Goal: Download file/media

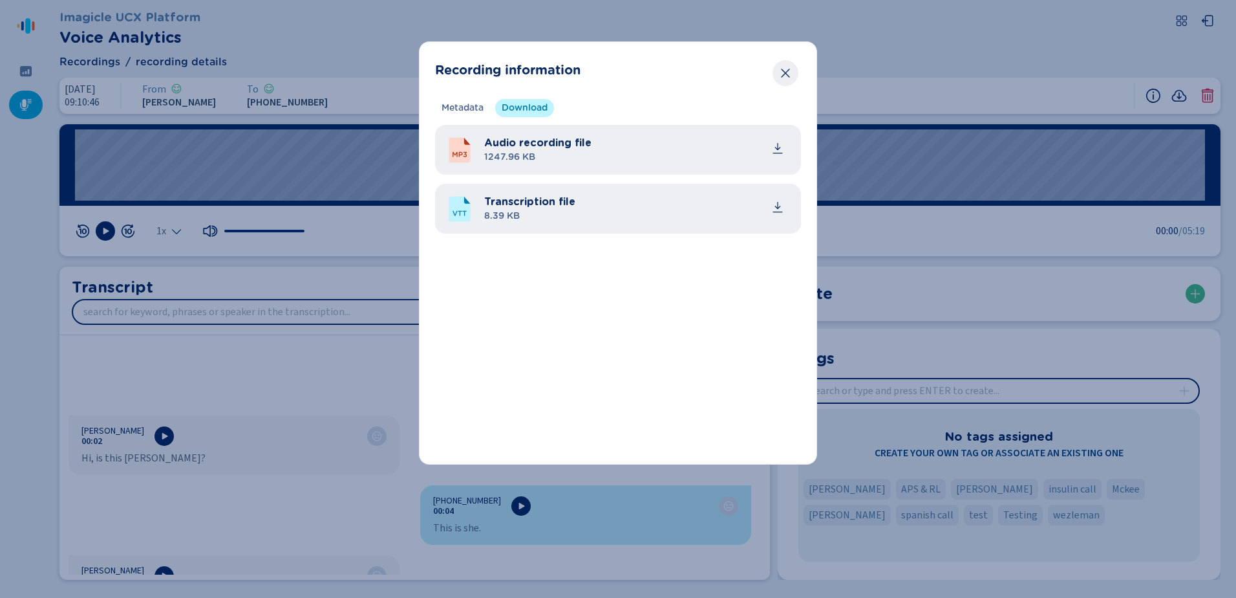
click at [792, 72] on button "Close" at bounding box center [786, 73] width 26 height 26
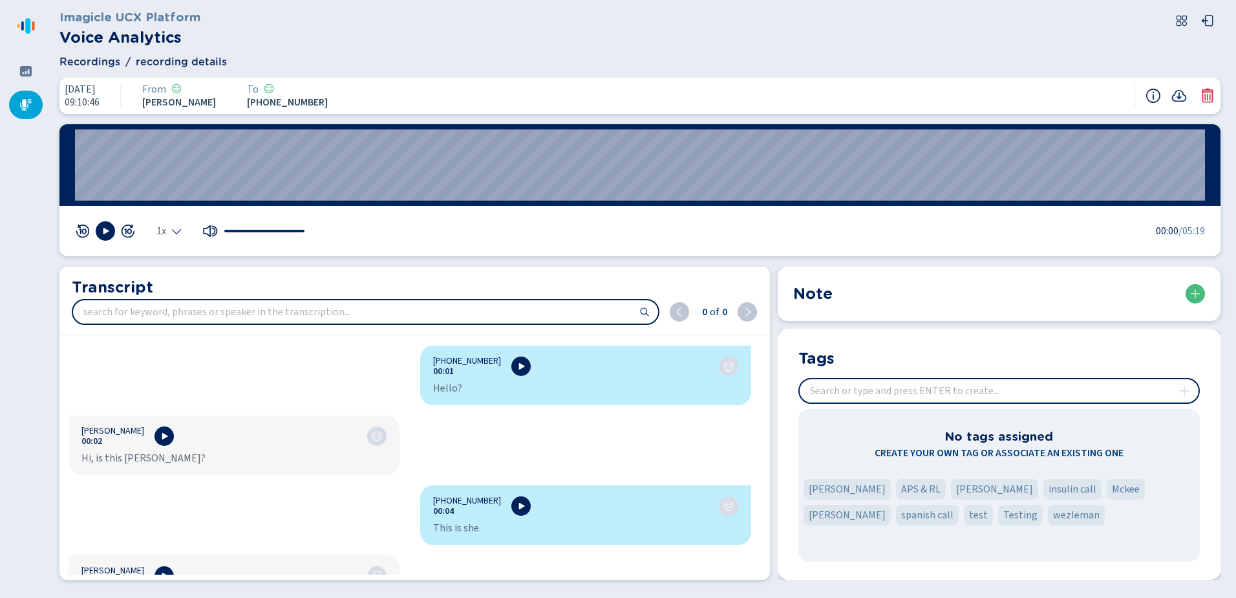
click at [25, 98] on div at bounding box center [26, 105] width 34 height 28
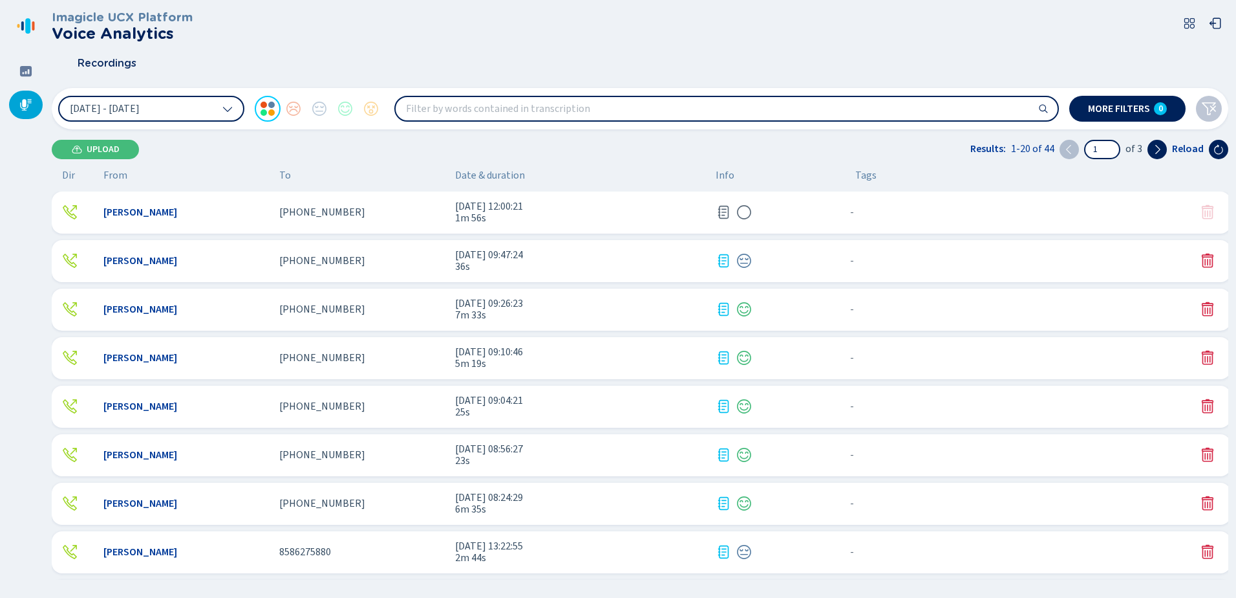
click at [625, 213] on span "1m 56s" at bounding box center [580, 218] width 250 height 12
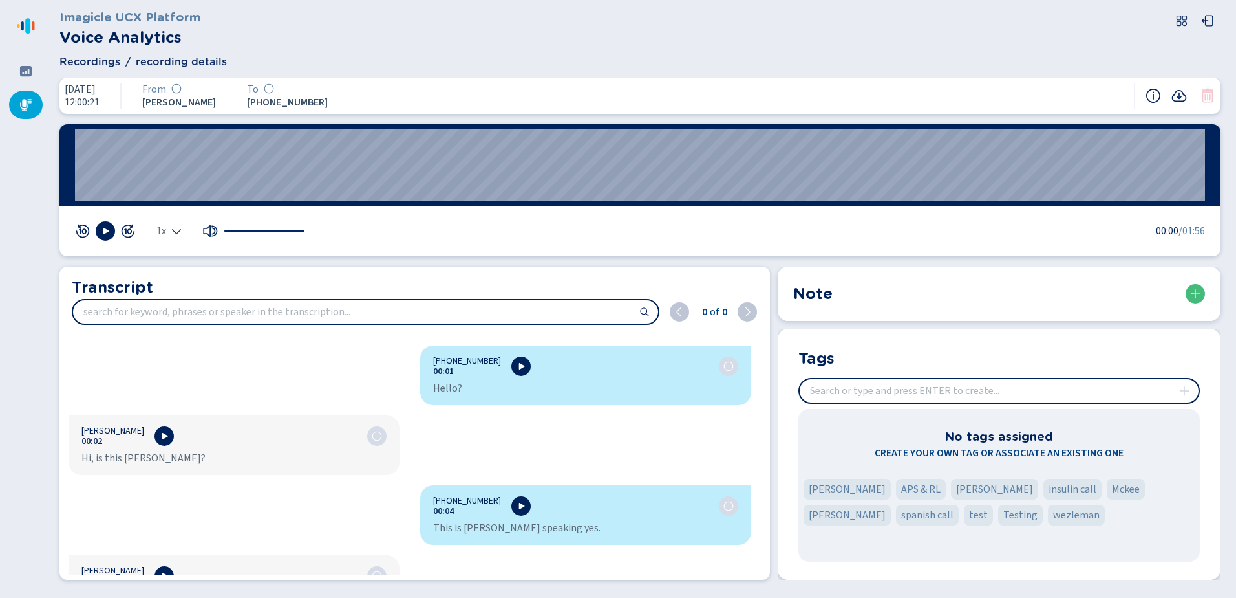
click at [1176, 87] on div at bounding box center [1181, 96] width 70 height 26
click at [1179, 91] on icon at bounding box center [1179, 96] width 15 height 12
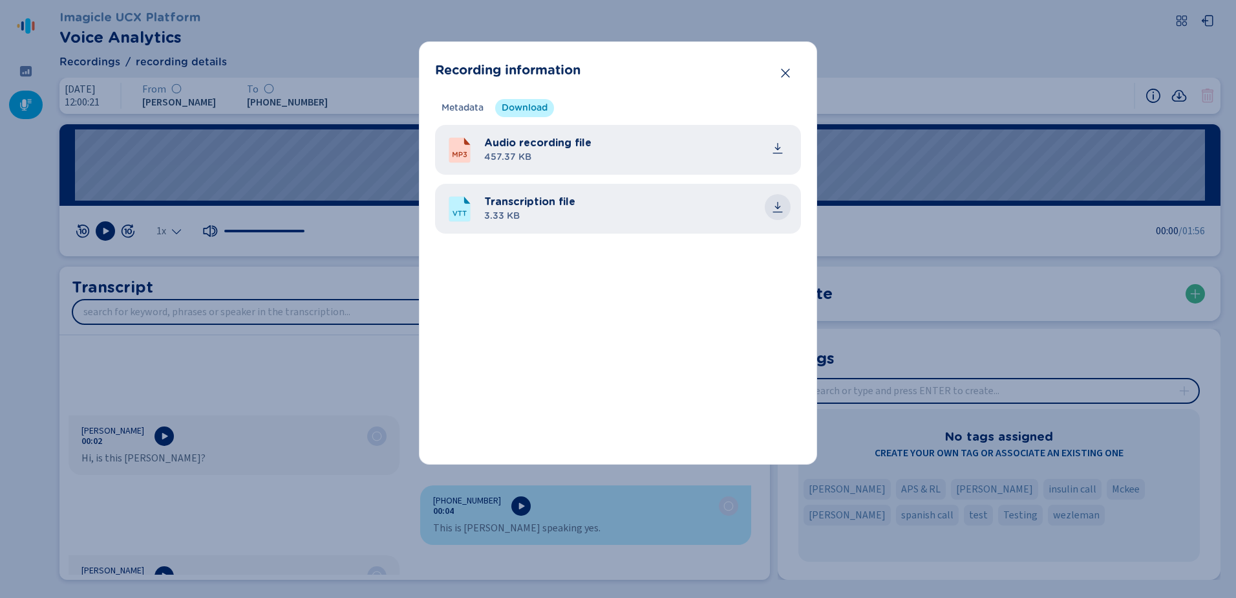
click at [784, 205] on icon "common.download" at bounding box center [777, 206] width 13 height 13
click at [786, 71] on icon "Close" at bounding box center [785, 73] width 13 height 13
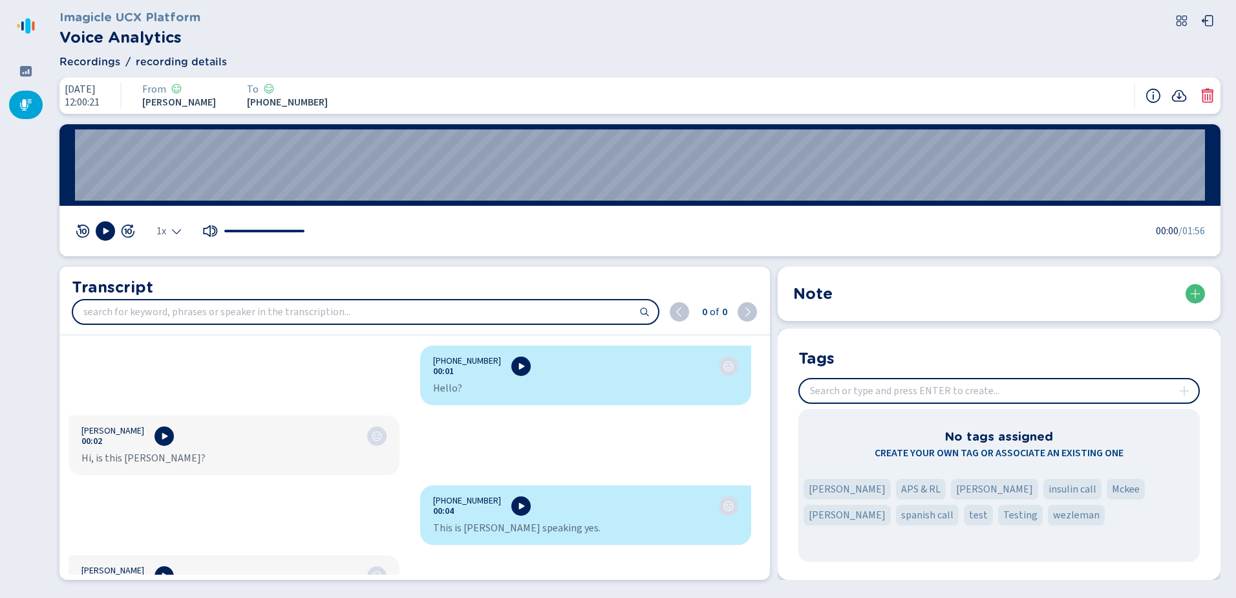
click at [17, 111] on div at bounding box center [26, 105] width 34 height 28
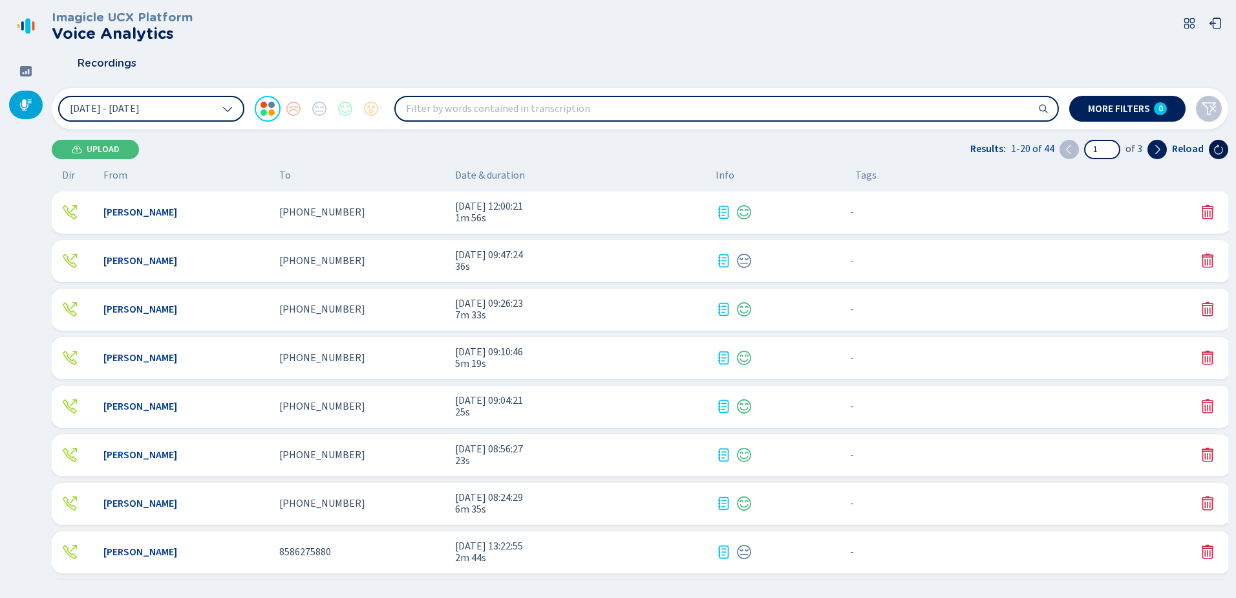
click at [1212, 150] on button at bounding box center [1218, 149] width 19 height 19
click at [1215, 146] on icon at bounding box center [1219, 149] width 10 height 10
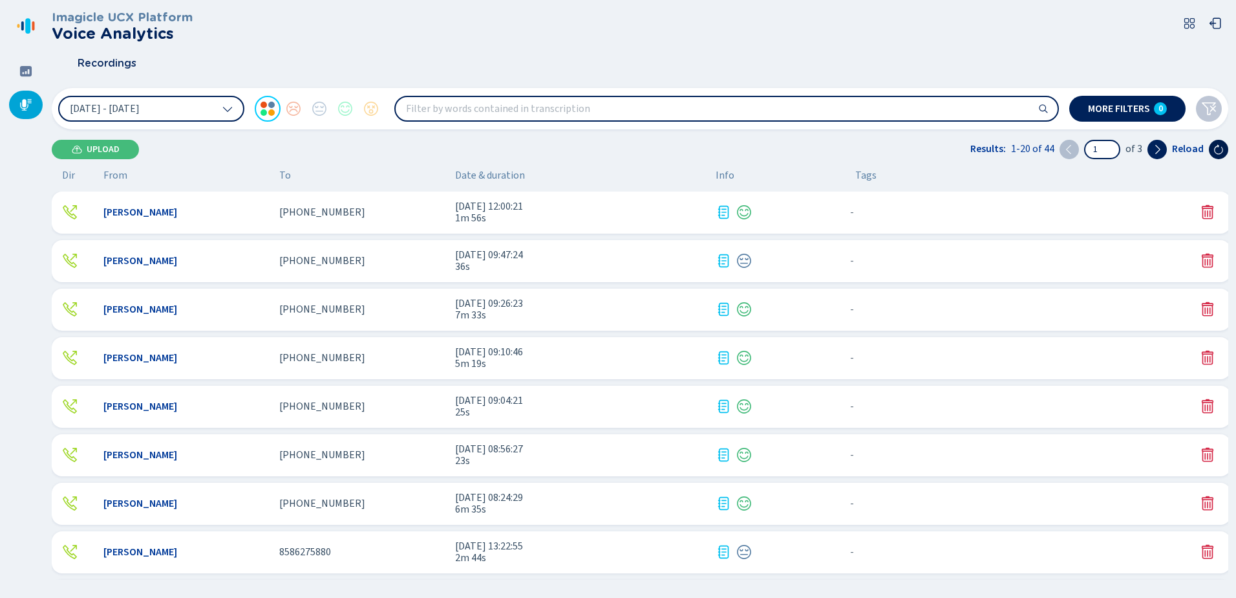
click at [1219, 148] on icon at bounding box center [1219, 149] width 10 height 10
click at [405, 204] on div "[PERSON_NAME] [PHONE_NUMBER] [DATE] 12:08:10 10m 22s - {{hiddenTagsCount}} more" at bounding box center [642, 212] width 1180 height 42
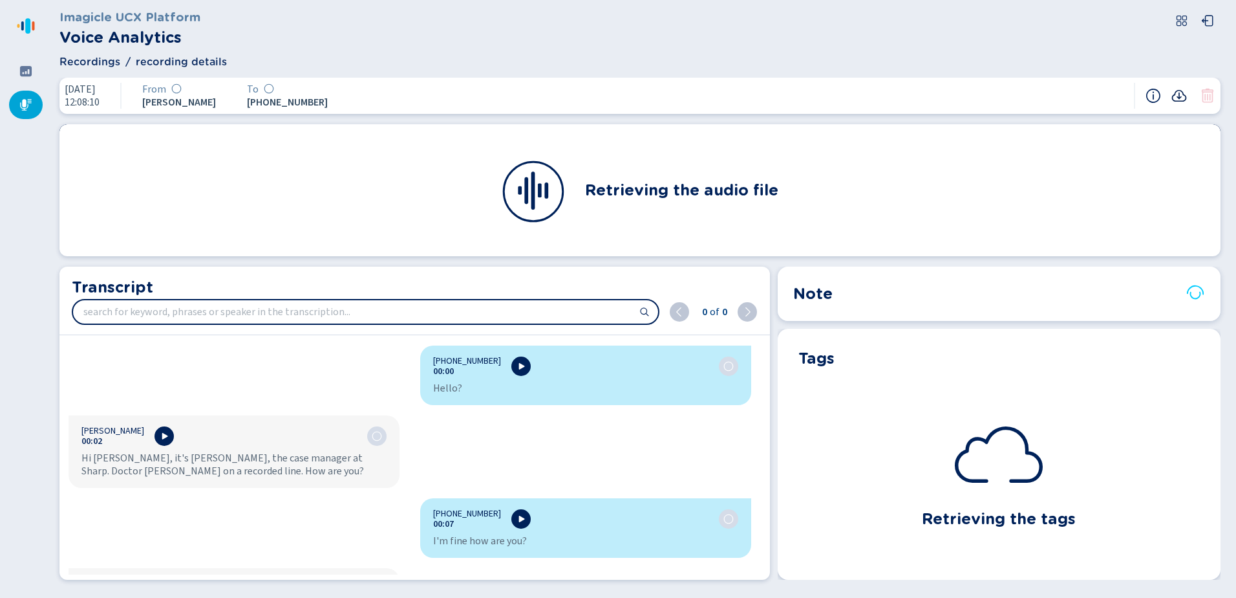
click at [1181, 94] on icon at bounding box center [1180, 96] width 16 height 16
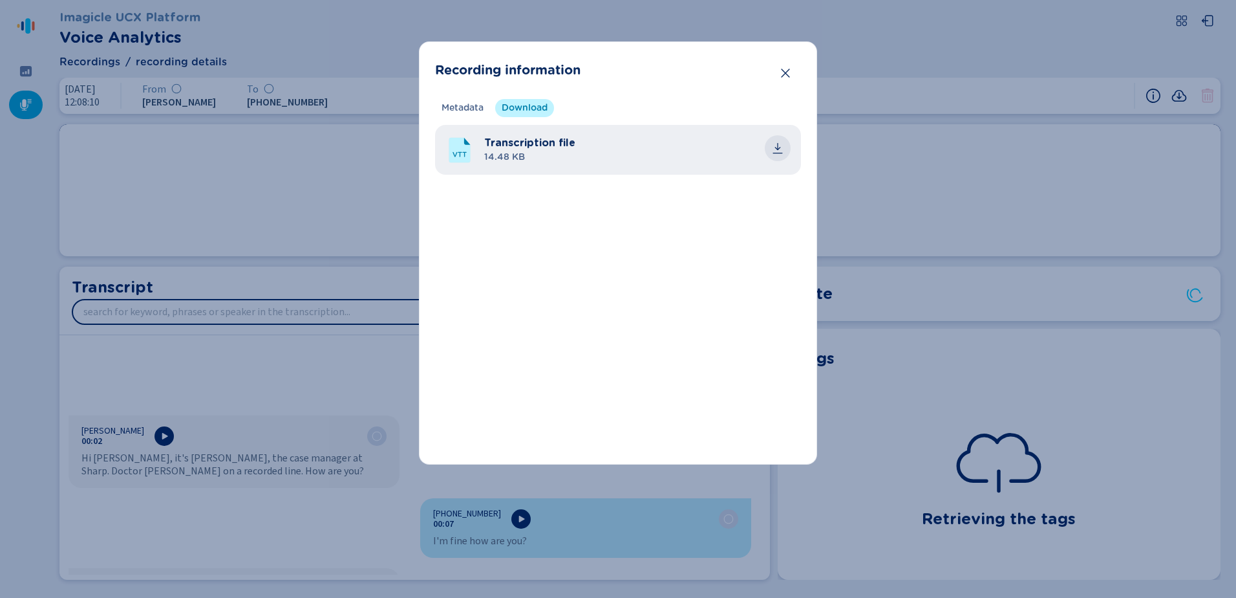
click at [781, 152] on icon "common.download" at bounding box center [777, 148] width 13 height 13
